Goal: Task Accomplishment & Management: Manage account settings

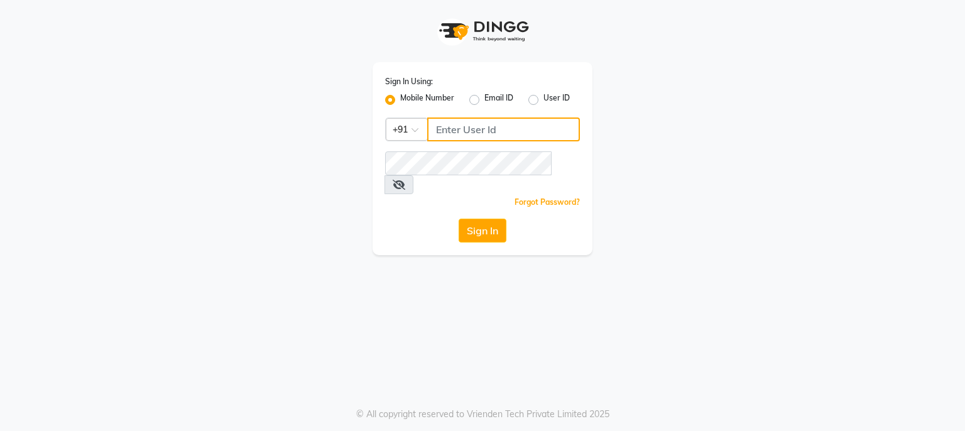
click at [483, 125] on input "Username" at bounding box center [503, 130] width 153 height 24
click at [478, 136] on input "Username" at bounding box center [503, 130] width 153 height 24
click at [444, 133] on input "Username" at bounding box center [503, 130] width 153 height 24
click at [544, 100] on label "User ID" at bounding box center [557, 99] width 26 height 15
click at [544, 100] on input "User ID" at bounding box center [548, 96] width 8 height 8
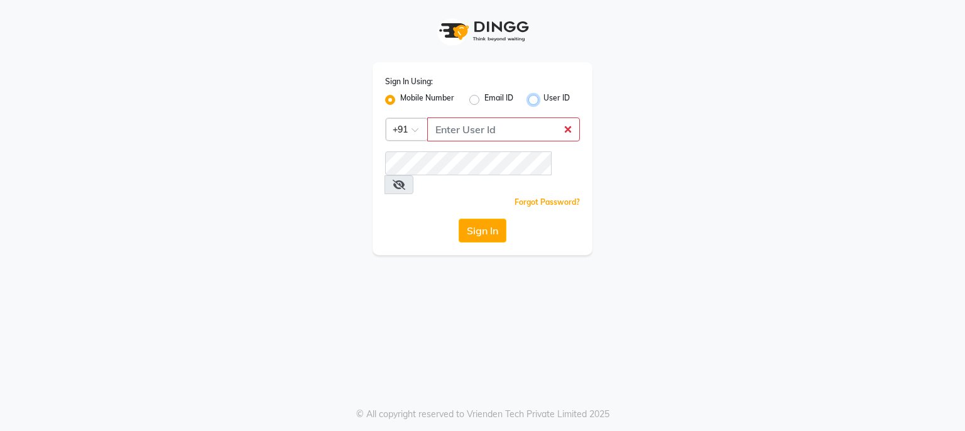
radio input "true"
radio input "false"
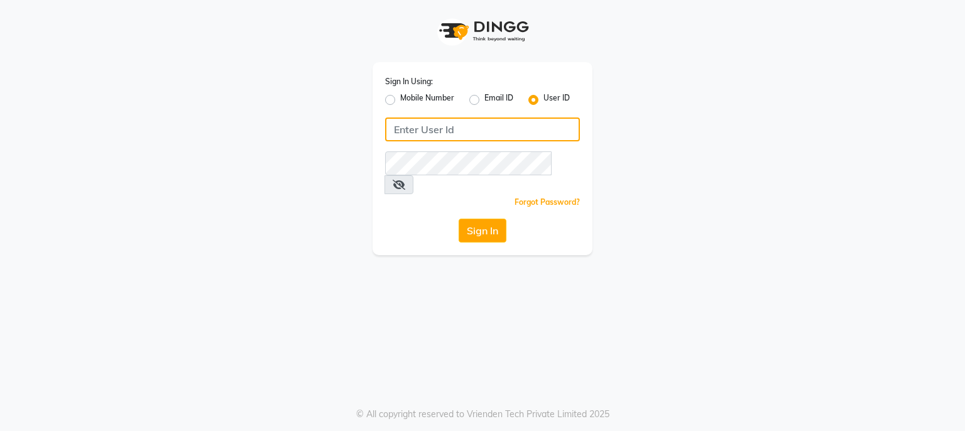
click at [496, 124] on input "Username" at bounding box center [482, 130] width 195 height 24
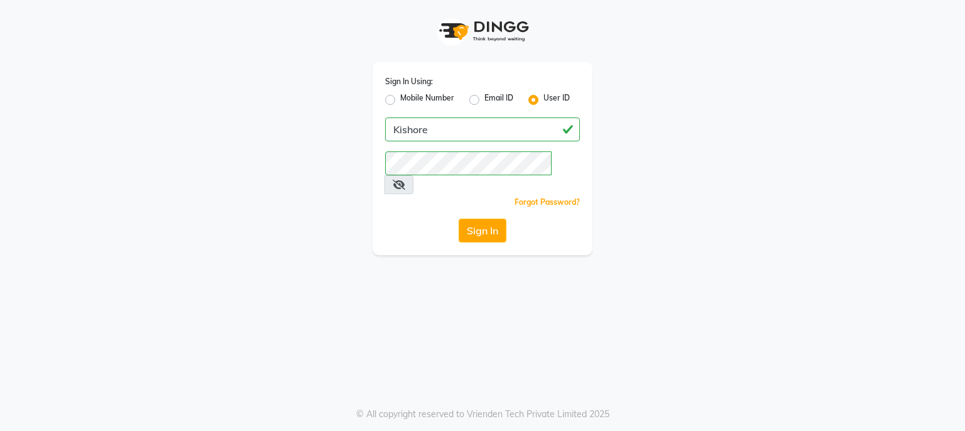
click at [405, 180] on icon at bounding box center [399, 185] width 13 height 10
click at [468, 219] on button "Sign In" at bounding box center [483, 231] width 48 height 24
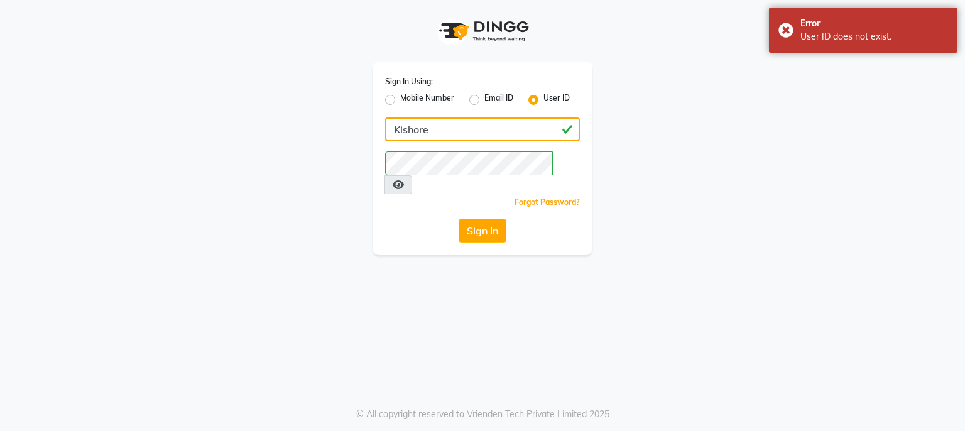
click at [449, 135] on input "Kishore" at bounding box center [482, 130] width 195 height 24
type input "[PERSON_NAME]"
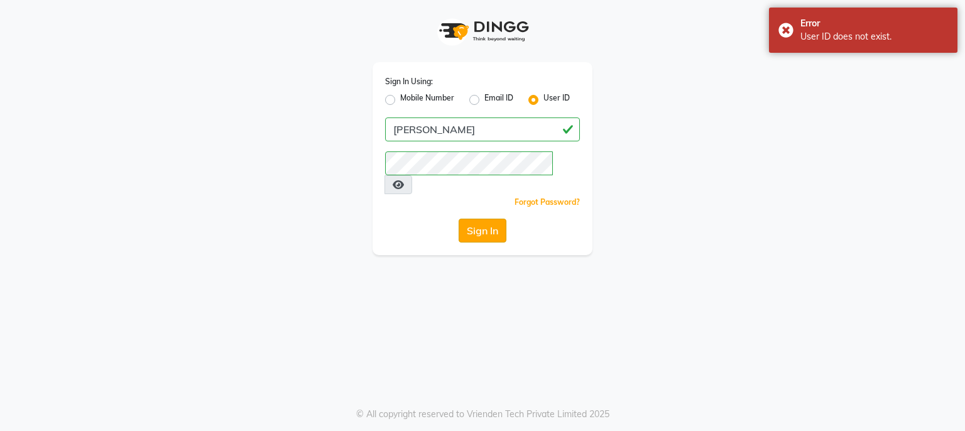
click at [480, 219] on button "Sign In" at bounding box center [483, 231] width 48 height 24
